Goal: Information Seeking & Learning: Learn about a topic

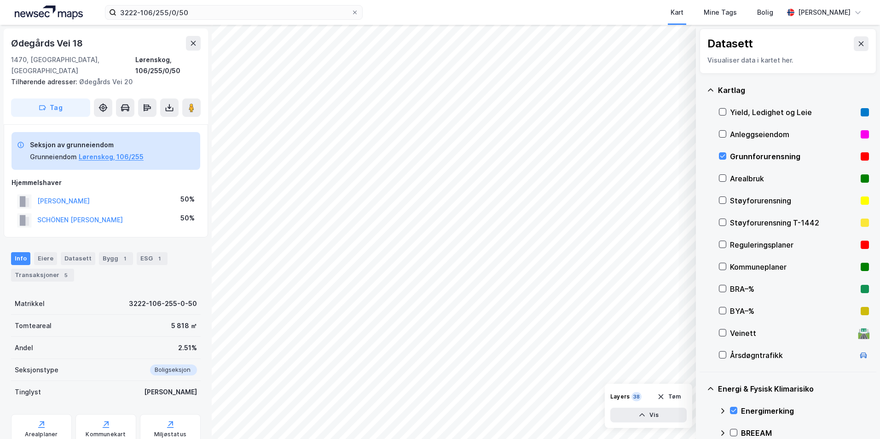
scroll to position [112, 0]
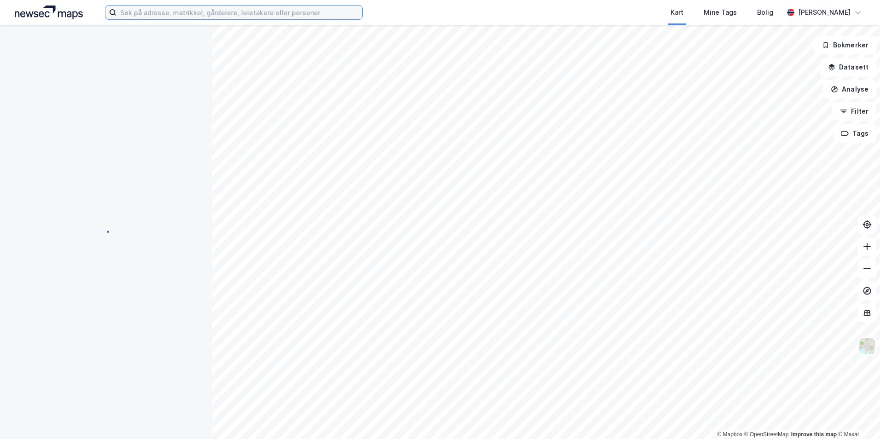
click at [155, 16] on input at bounding box center [239, 13] width 246 height 14
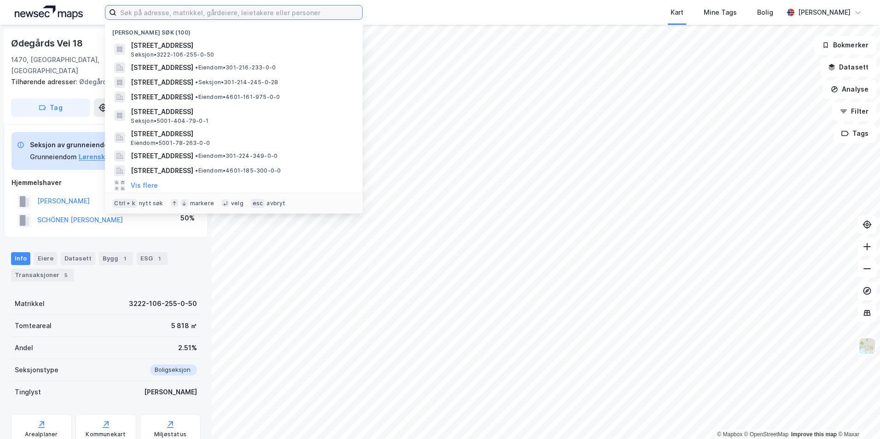
paste input "5001-410/456/0/0"
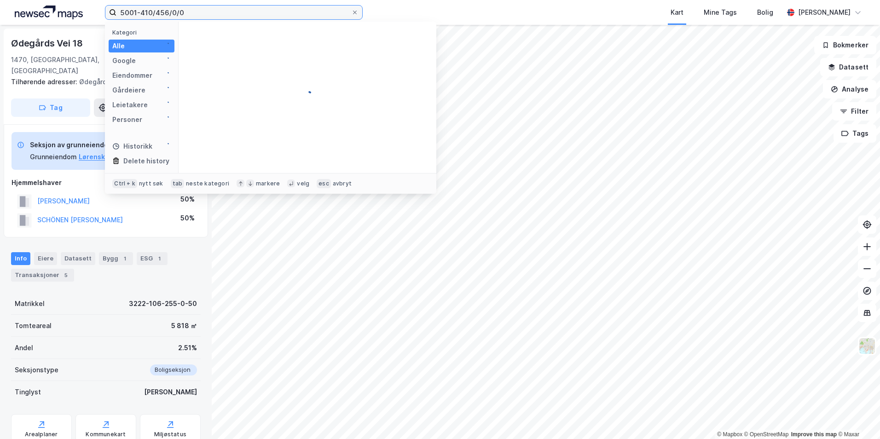
type input "5001-410/456/0/0"
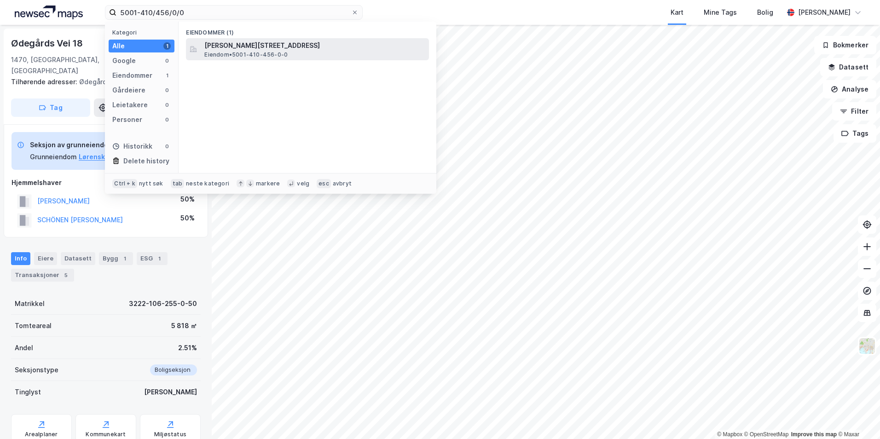
click at [310, 56] on div "[PERSON_NAME][STREET_ADDRESS] Eiendom • 5001-410-456-0-0" at bounding box center [315, 49] width 223 height 18
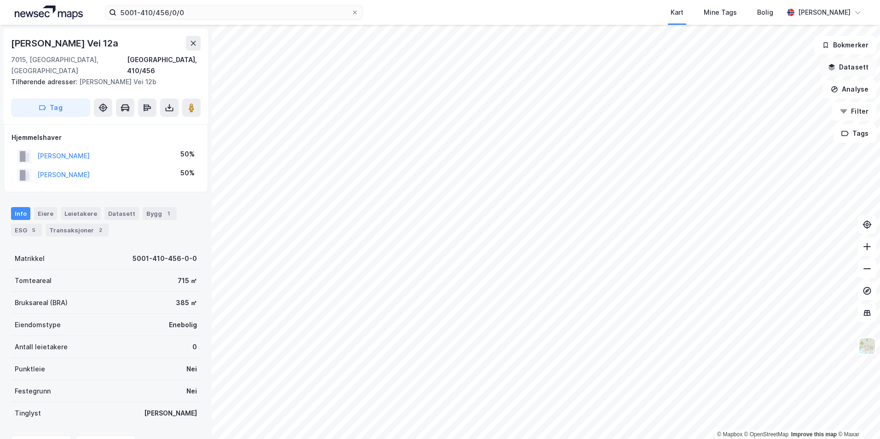
click at [849, 67] on button "Datasett" at bounding box center [848, 67] width 56 height 18
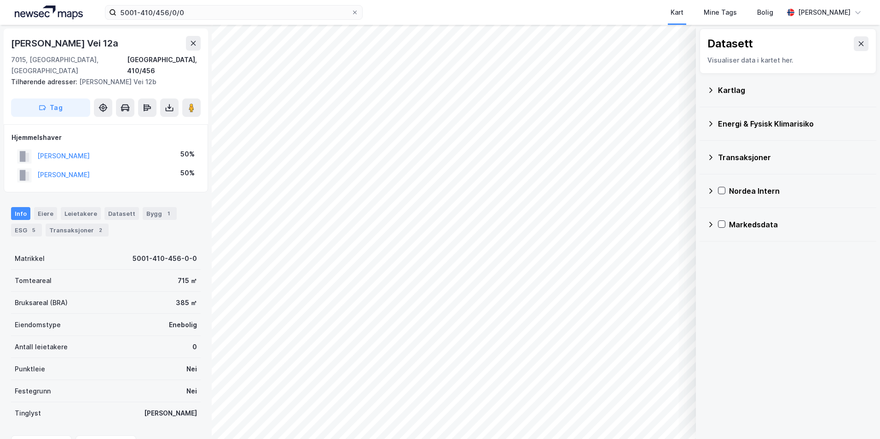
click at [711, 90] on icon at bounding box center [710, 90] width 7 height 7
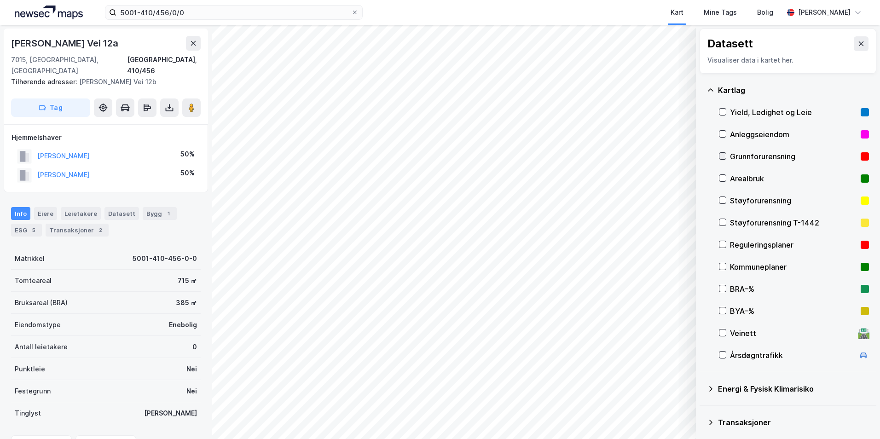
click at [723, 156] on icon at bounding box center [722, 156] width 6 height 6
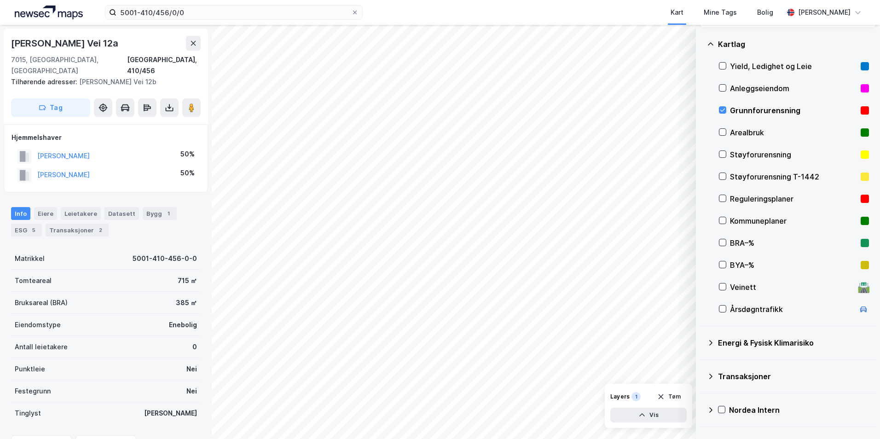
scroll to position [71, 0]
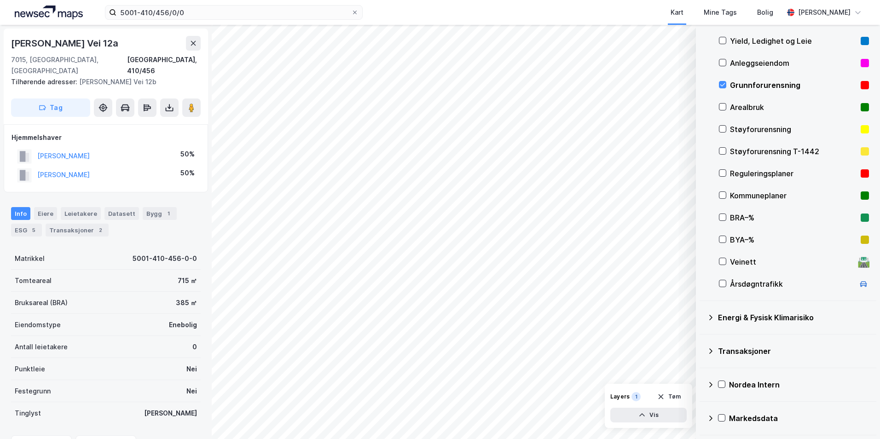
click at [711, 317] on icon at bounding box center [710, 317] width 7 height 7
click at [734, 337] on icon at bounding box center [733, 339] width 6 height 6
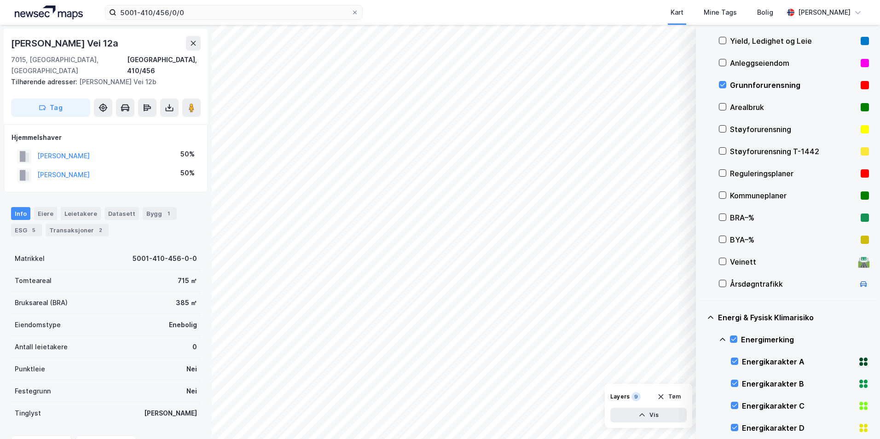
click at [723, 339] on icon at bounding box center [722, 339] width 7 height 7
drag, startPoint x: 733, startPoint y: 383, endPoint x: 722, endPoint y: 386, distance: 11.4
click at [733, 383] on icon at bounding box center [733, 383] width 6 height 6
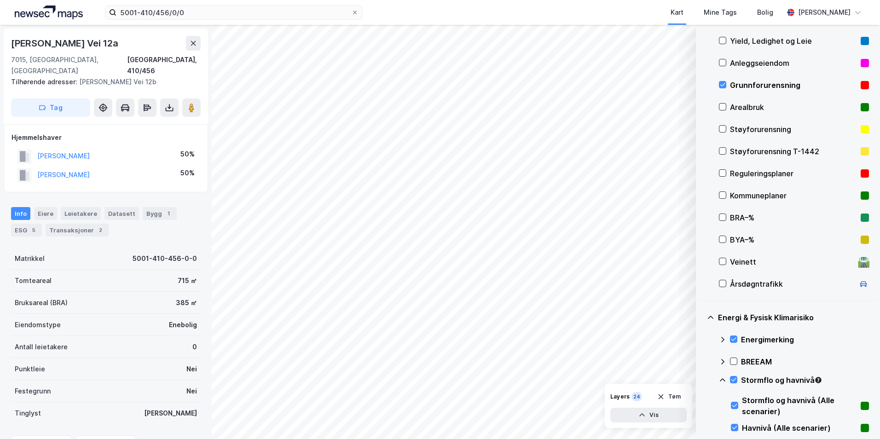
click at [723, 379] on icon at bounding box center [722, 379] width 7 height 7
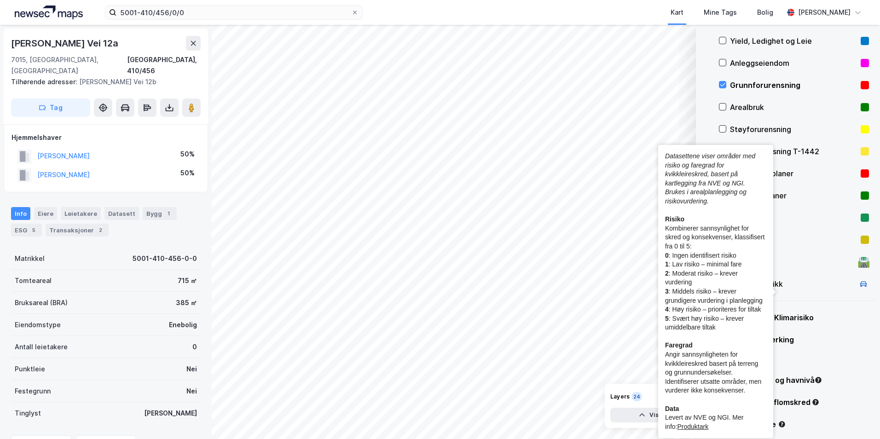
scroll to position [204, 0]
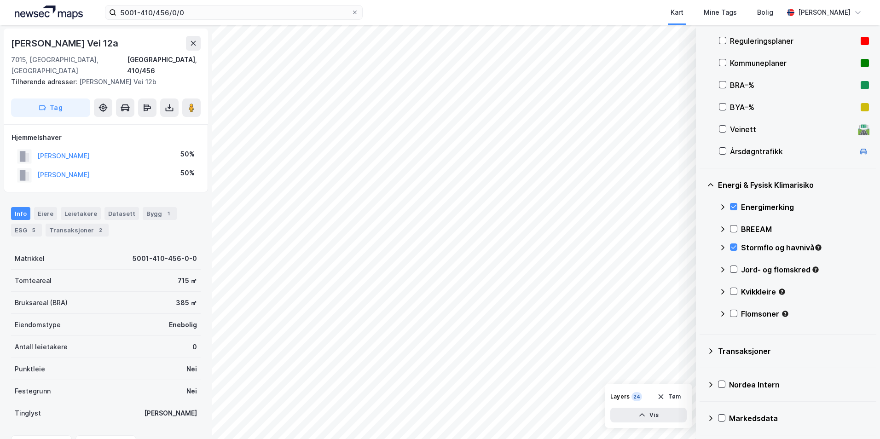
click at [832, 306] on div "Kvikkleire" at bounding box center [794, 295] width 150 height 22
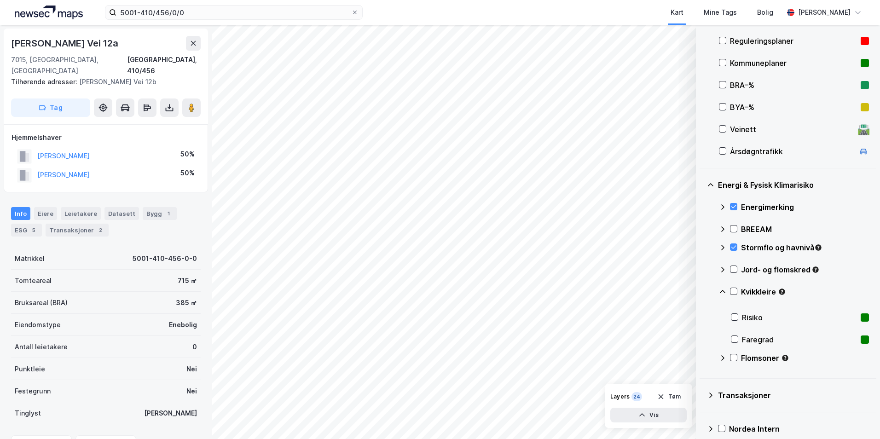
click at [722, 249] on div "Energimerking BREEAM Stormflo og havnivå Jord- og flomskred Kvikkleire Risiko F…" at bounding box center [794, 284] width 150 height 177
drag, startPoint x: 722, startPoint y: 249, endPoint x: 732, endPoint y: 272, distance: 24.1
click at [733, 271] on icon at bounding box center [733, 269] width 6 height 6
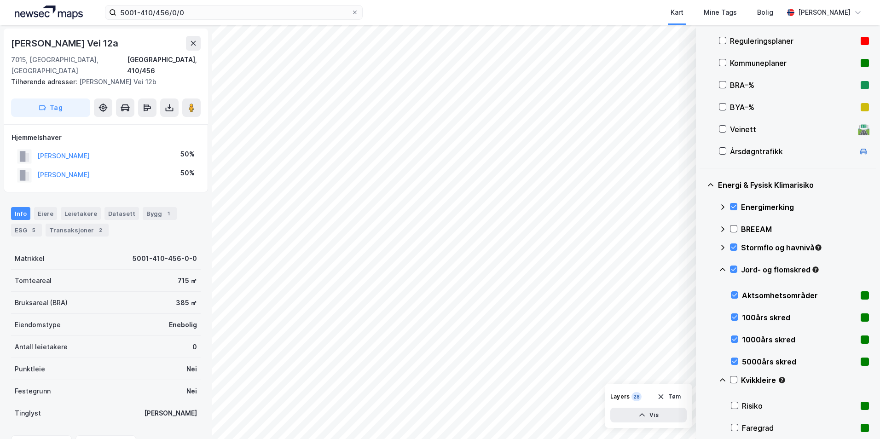
click at [719, 271] on icon at bounding box center [722, 269] width 7 height 7
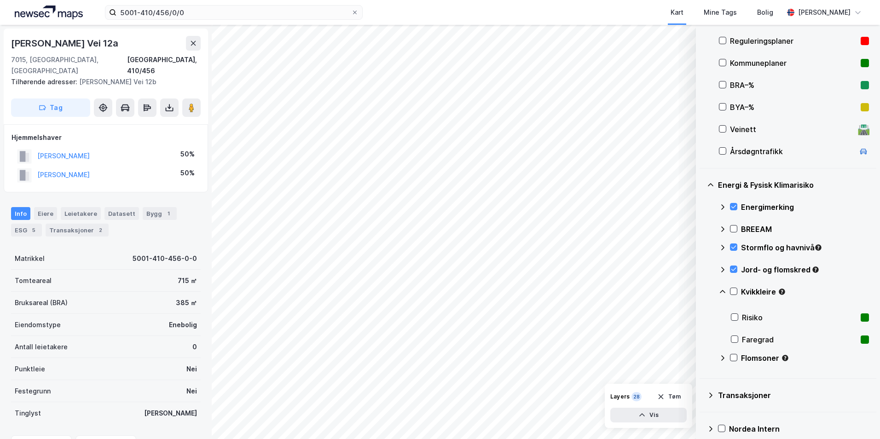
click at [734, 296] on div "Kvikkleire" at bounding box center [794, 295] width 150 height 22
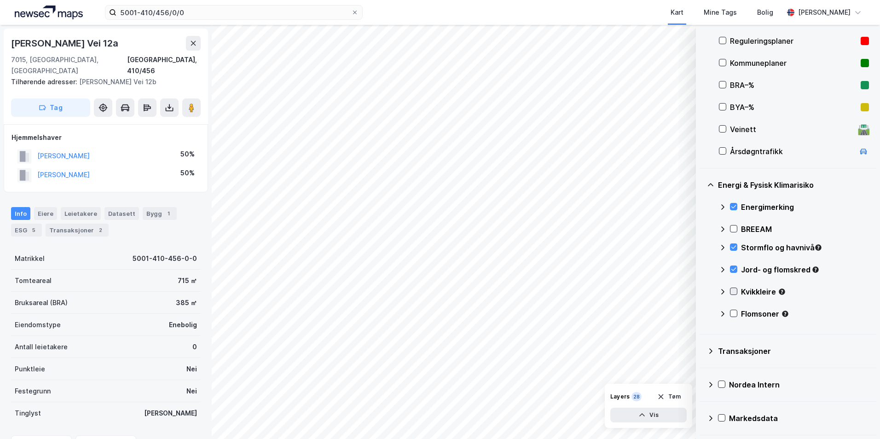
click at [731, 290] on icon at bounding box center [733, 291] width 6 height 6
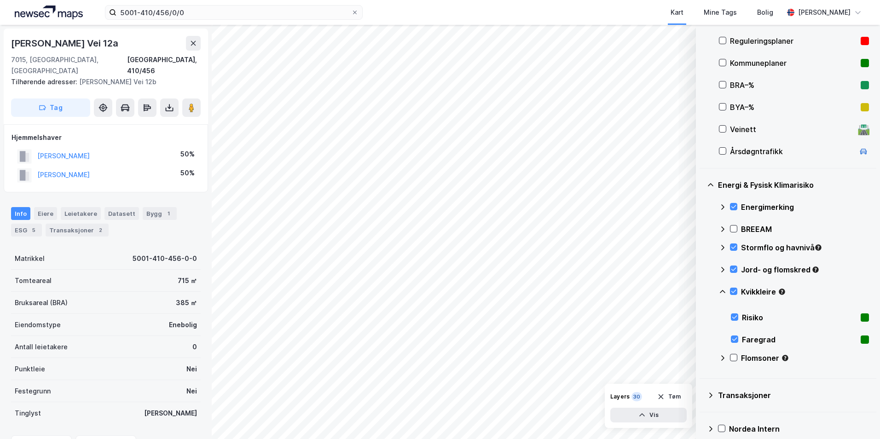
click at [724, 292] on icon at bounding box center [723, 291] width 6 height 3
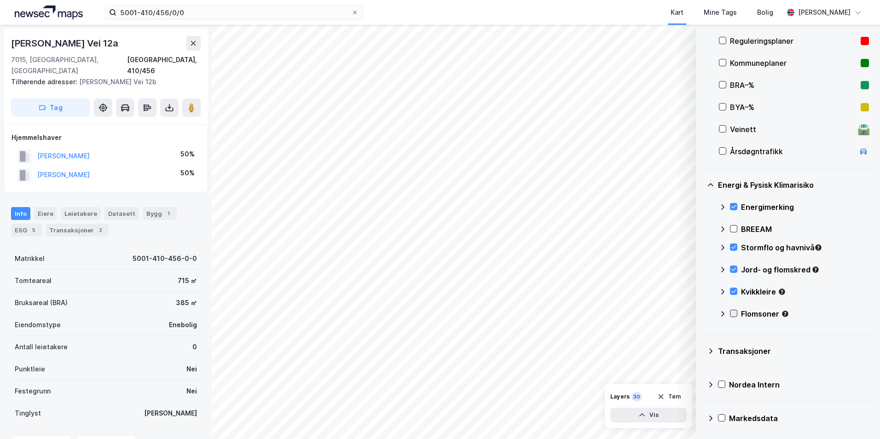
click at [736, 313] on icon at bounding box center [733, 313] width 6 height 6
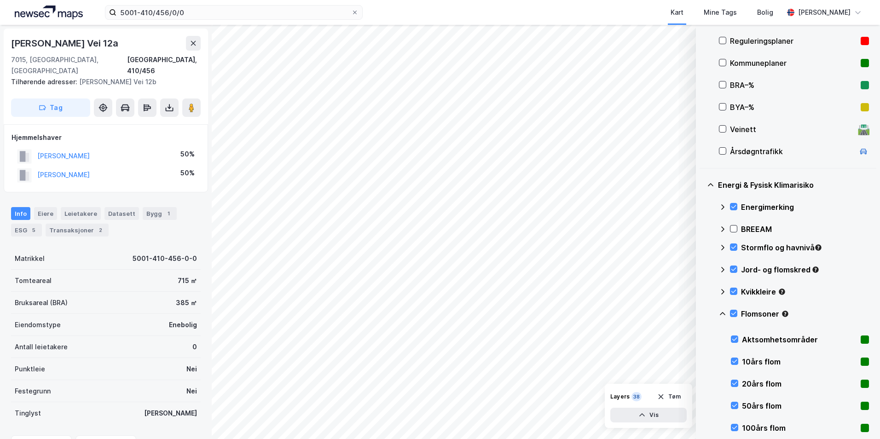
click at [723, 314] on icon at bounding box center [722, 313] width 7 height 7
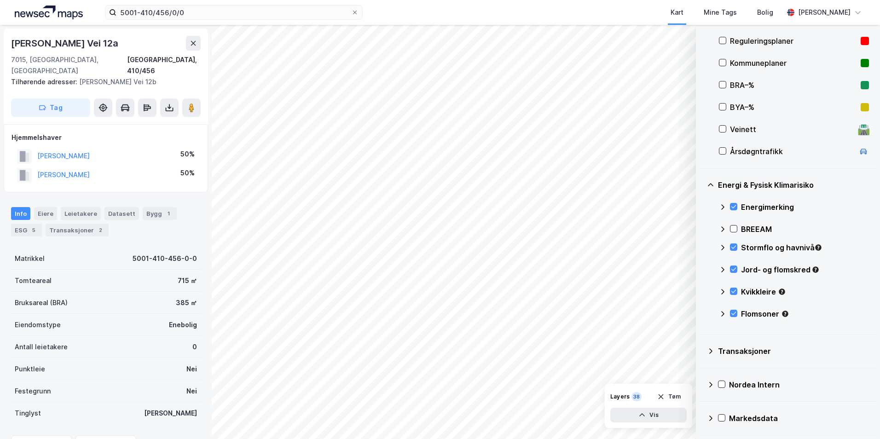
scroll to position [112, 0]
